Goal: Task Accomplishment & Management: Use online tool/utility

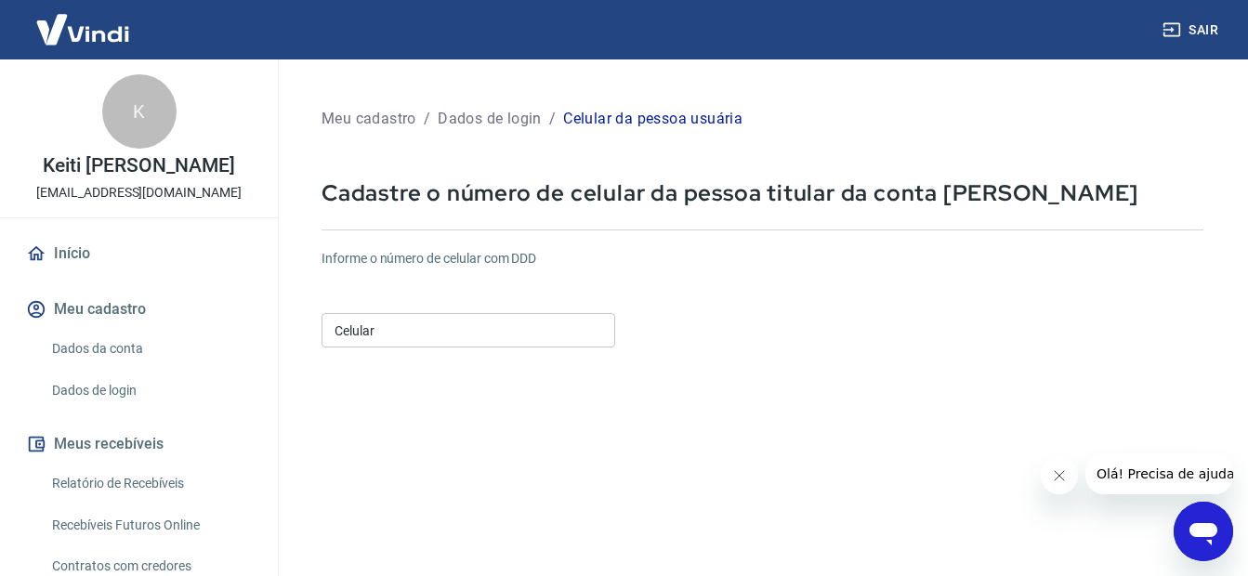
click at [94, 25] on img at bounding box center [82, 29] width 121 height 57
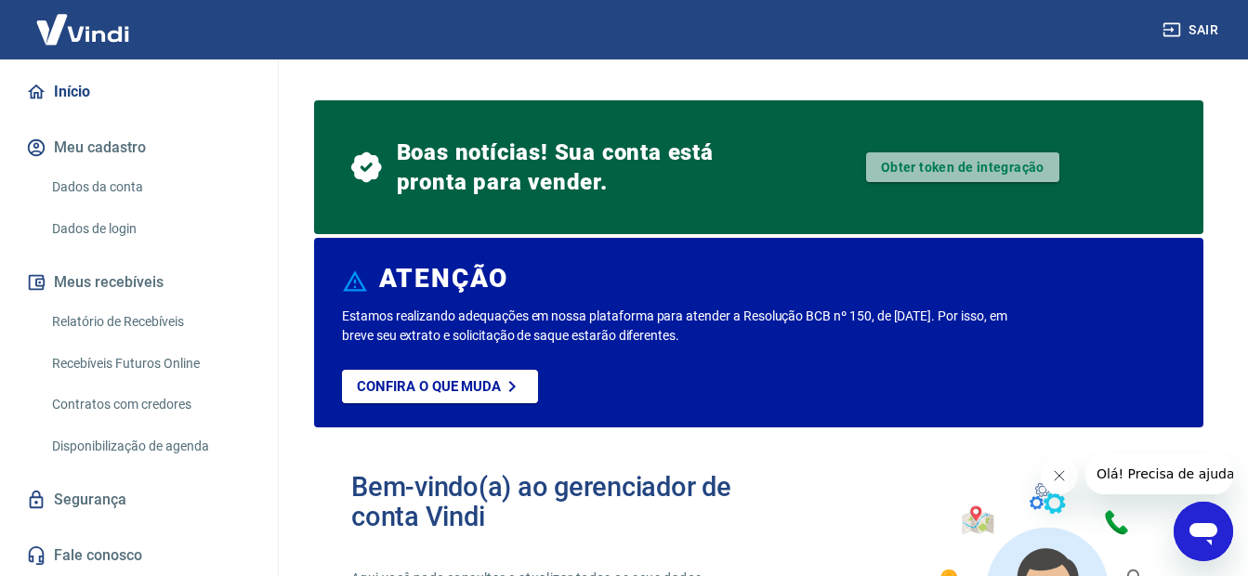
click at [979, 163] on link "Obter token de integração" at bounding box center [962, 167] width 193 height 30
